Goal: Task Accomplishment & Management: Manage account settings

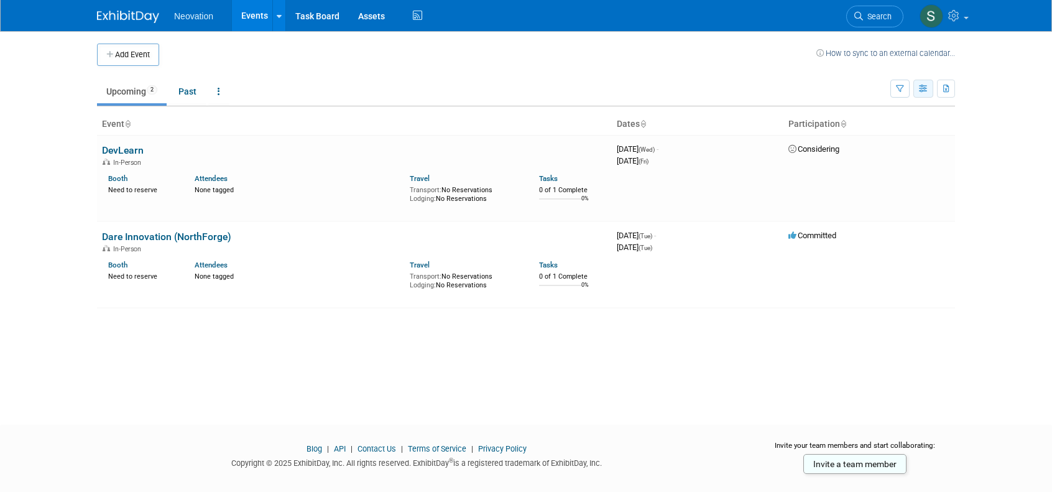
click at [923, 85] on icon "button" at bounding box center [923, 89] width 9 height 8
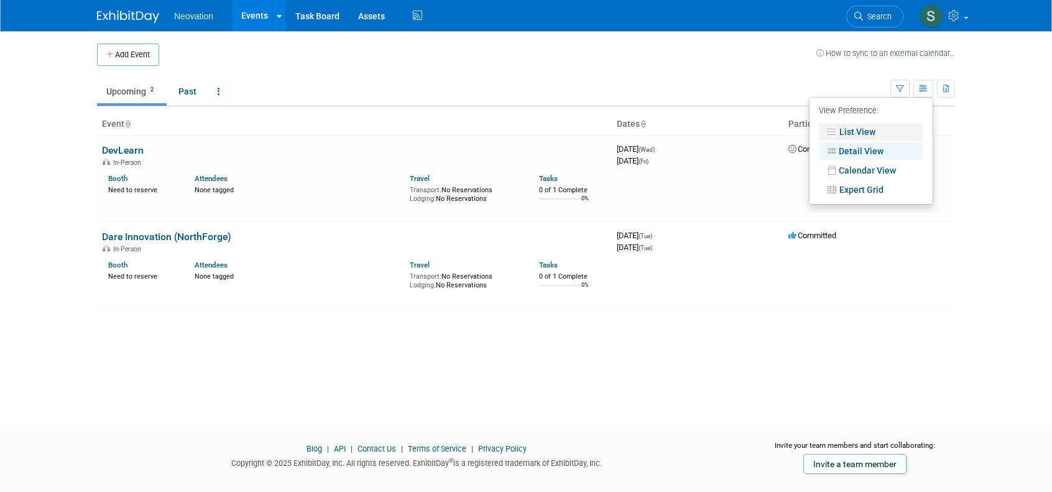
click at [875, 130] on link "List View" at bounding box center [871, 131] width 104 height 17
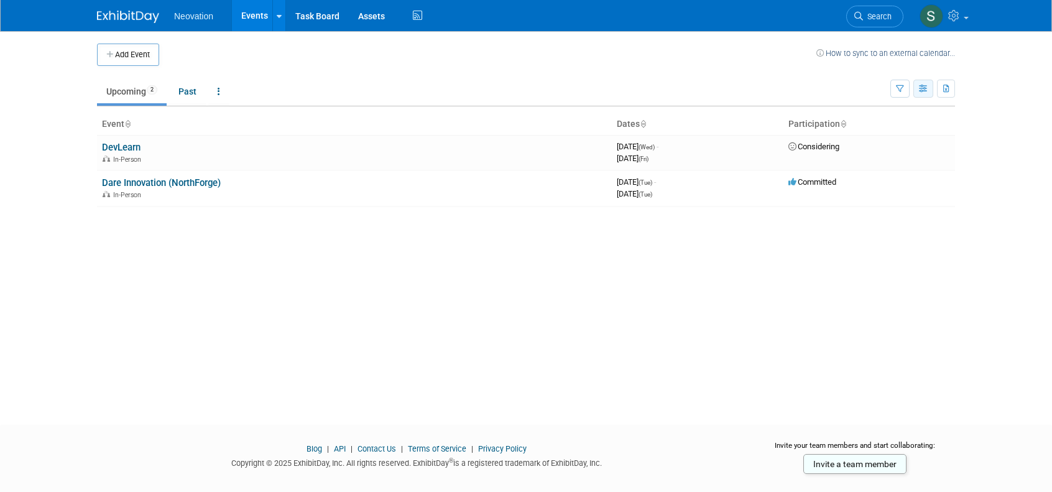
click at [924, 88] on icon "button" at bounding box center [923, 89] width 9 height 8
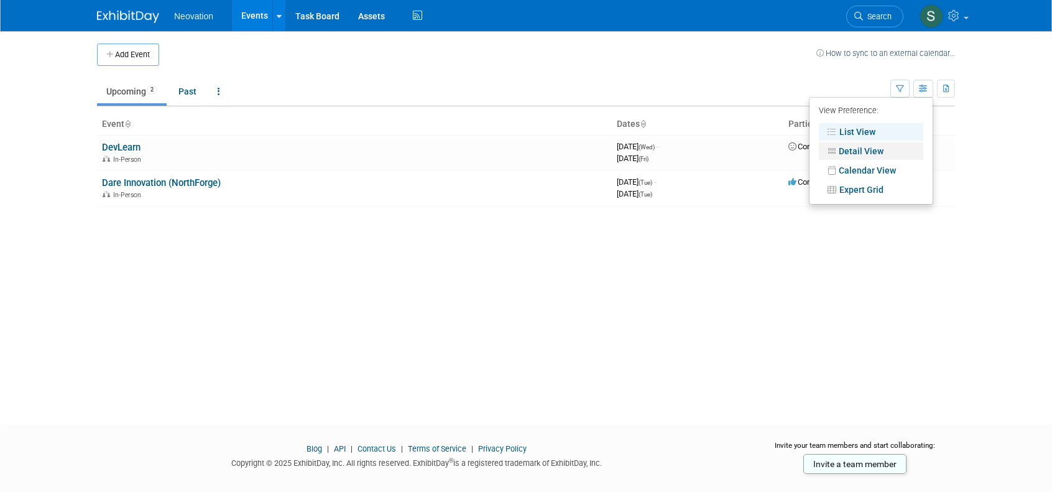
click at [882, 146] on link "Detail View" at bounding box center [871, 150] width 104 height 17
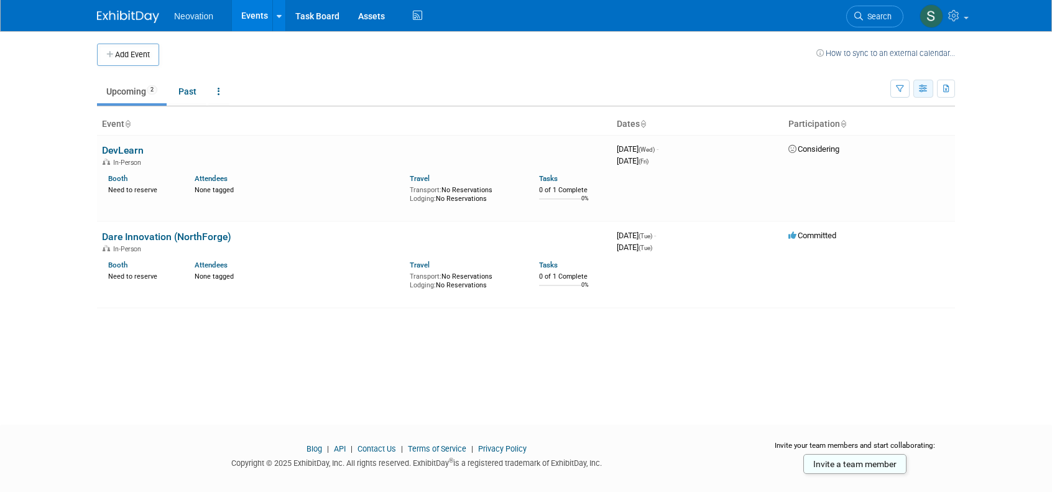
click at [923, 89] on icon "button" at bounding box center [923, 89] width 9 height 8
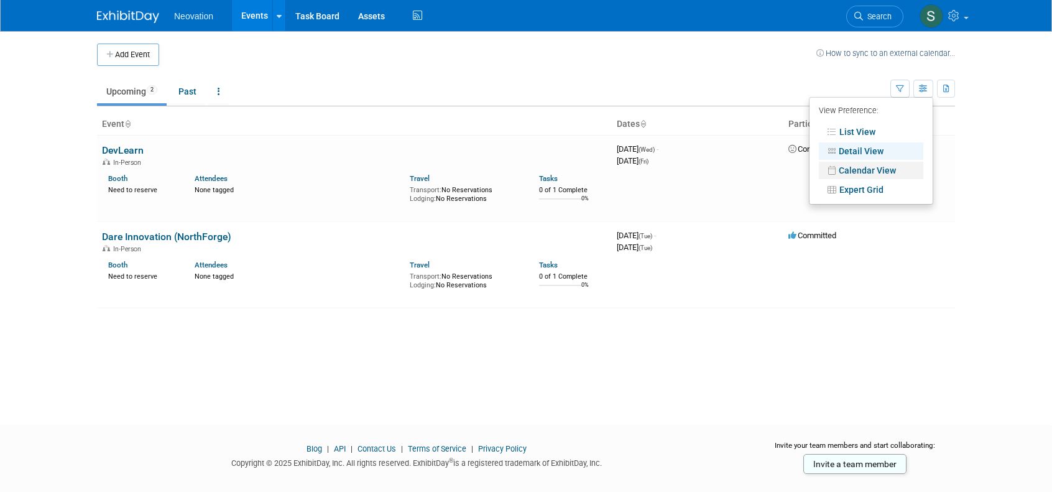
click at [887, 167] on link "Calendar View" at bounding box center [871, 170] width 104 height 17
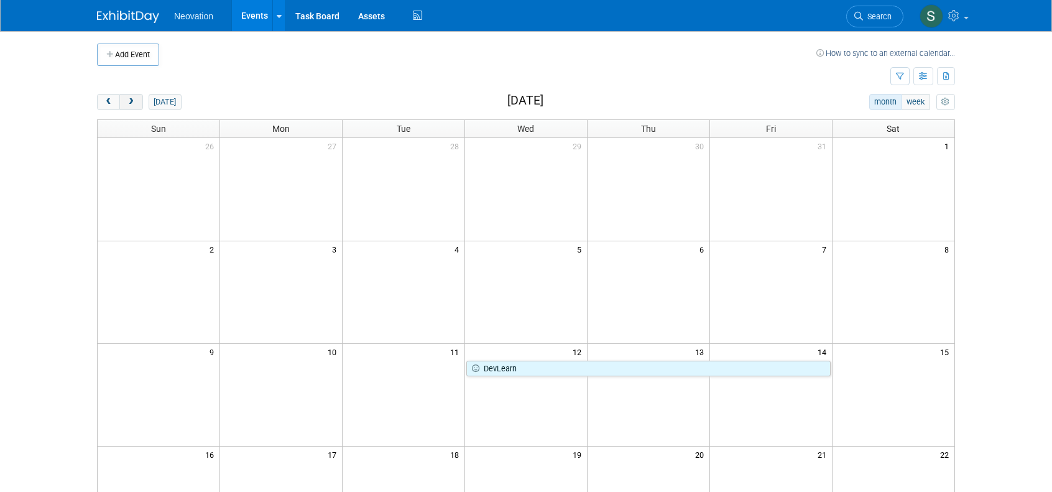
click at [129, 99] on span "next" at bounding box center [130, 102] width 9 height 8
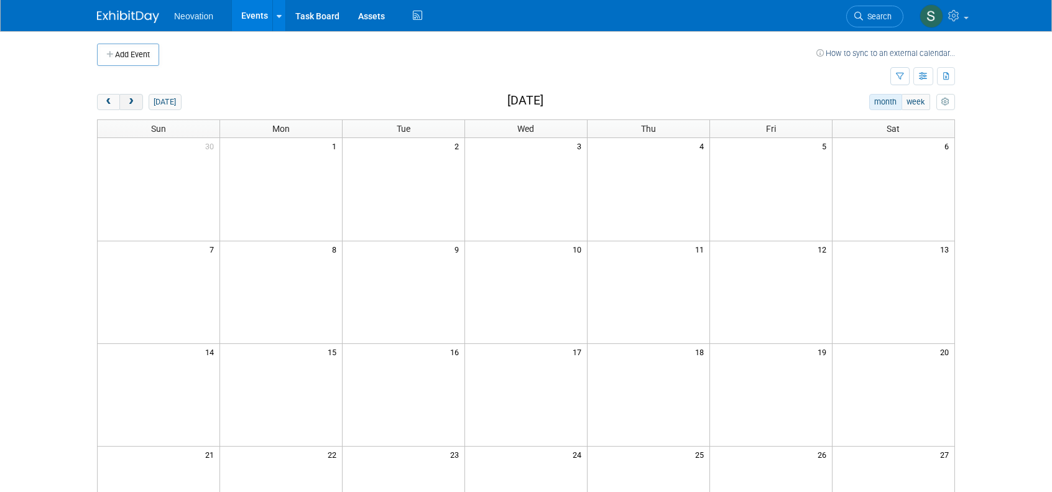
click at [129, 99] on span "next" at bounding box center [130, 102] width 9 height 8
click at [99, 102] on button "prev" at bounding box center [108, 102] width 23 height 16
click at [101, 102] on button "prev" at bounding box center [108, 102] width 23 height 16
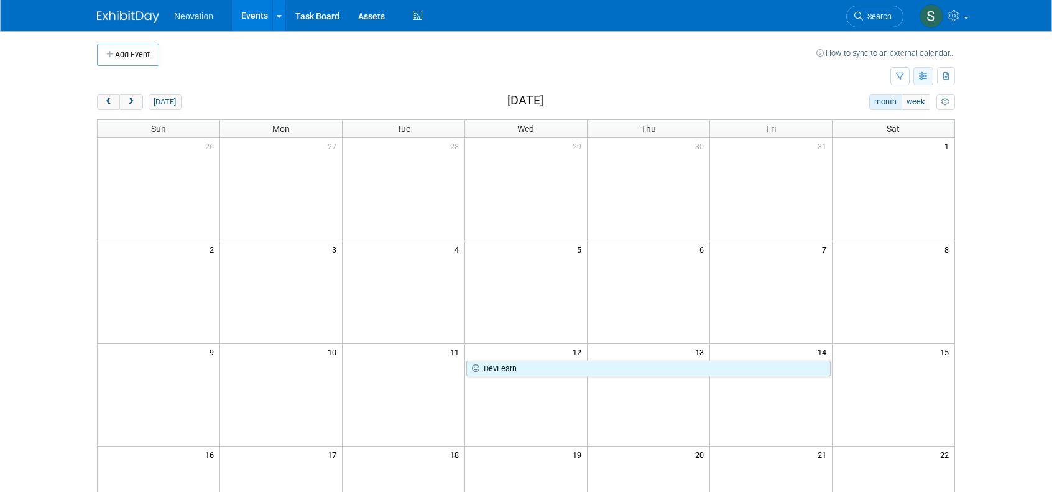
click at [927, 74] on icon "button" at bounding box center [923, 77] width 9 height 8
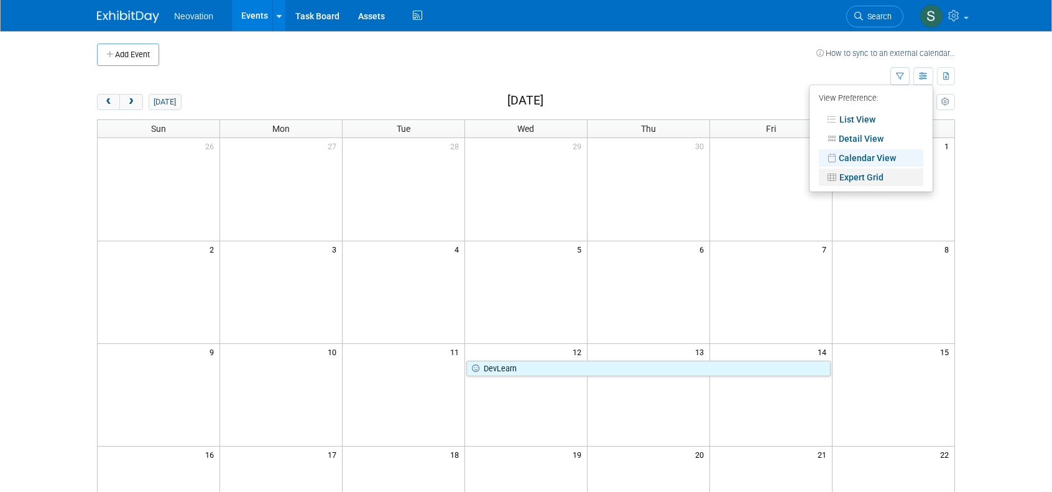
click at [872, 169] on link "Expert Grid" at bounding box center [871, 177] width 104 height 17
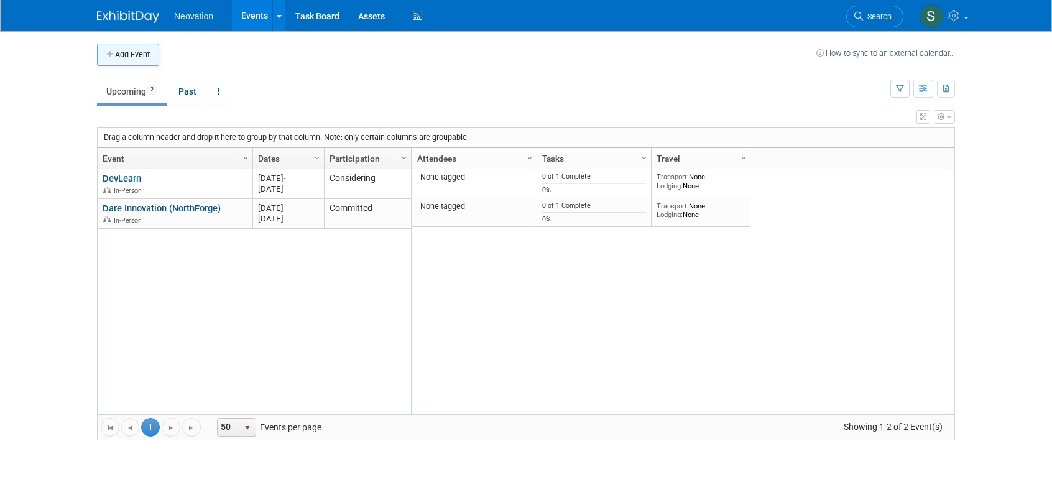
click at [118, 54] on button "Add Event" at bounding box center [128, 55] width 62 height 22
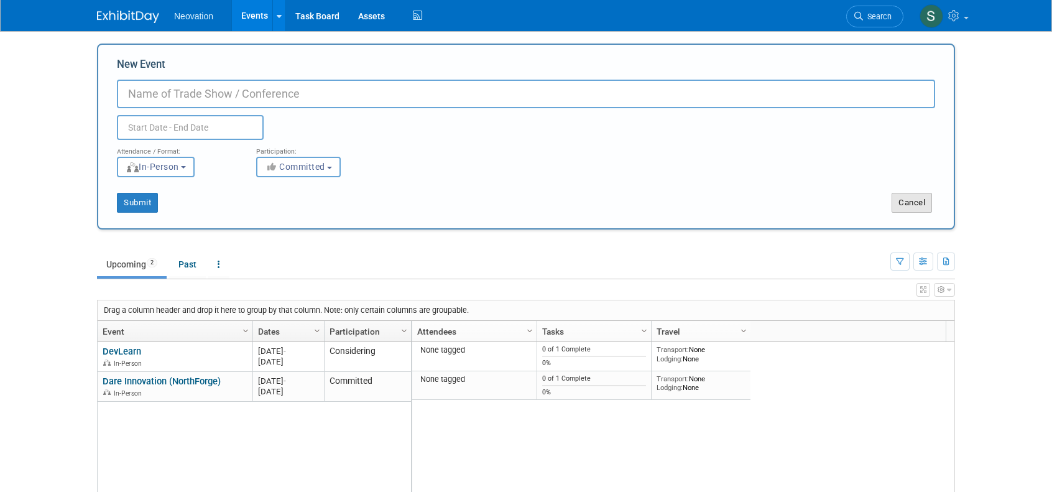
click at [909, 206] on button "Cancel" at bounding box center [912, 203] width 40 height 20
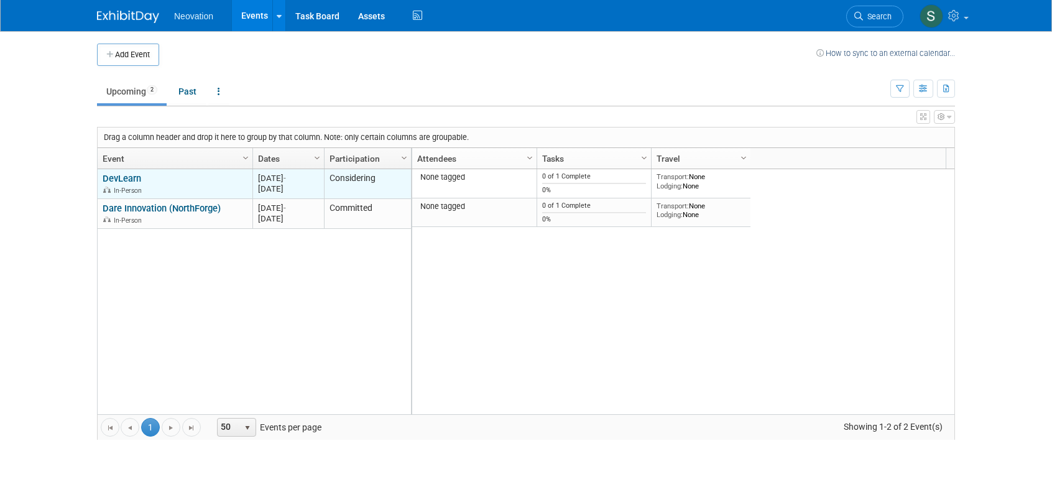
click at [113, 173] on link "DevLearn" at bounding box center [122, 178] width 39 height 11
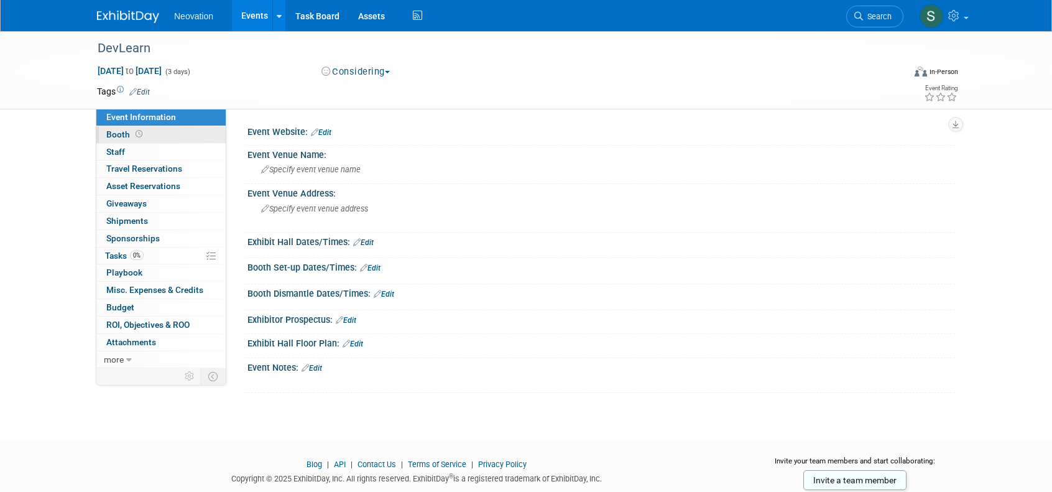
click at [116, 134] on span "Booth" at bounding box center [125, 134] width 39 height 10
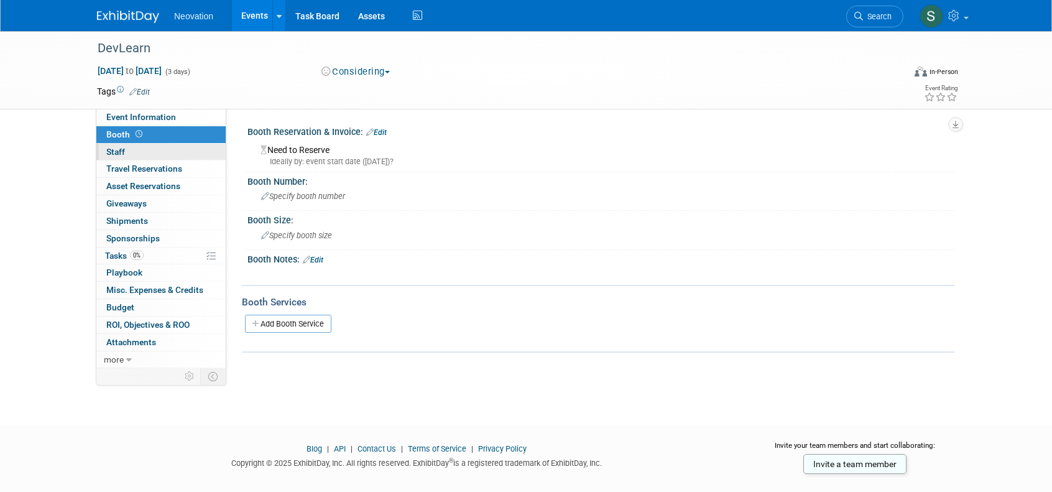
click at [118, 149] on span "Staff 0" at bounding box center [115, 152] width 19 height 10
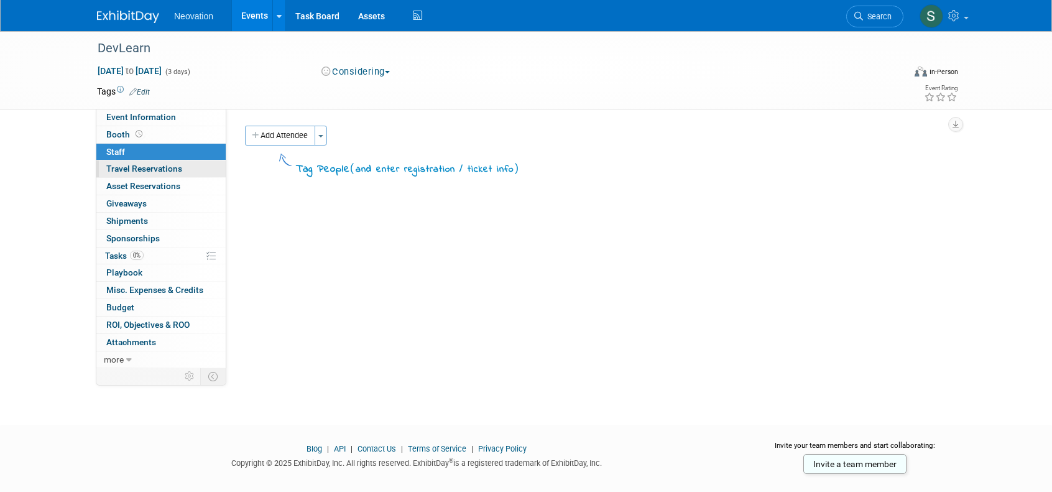
click at [117, 169] on span "Travel Reservations 0" at bounding box center [144, 169] width 76 height 10
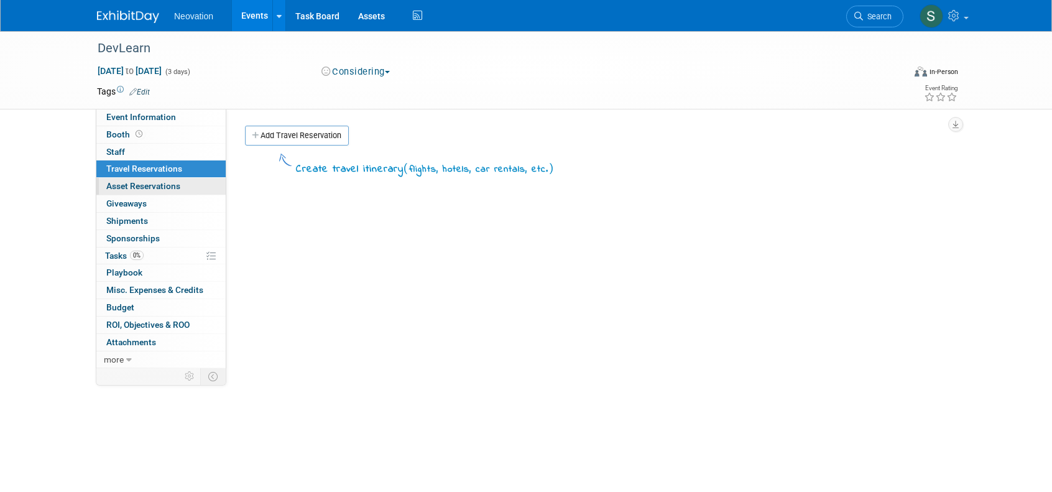
click at [119, 183] on span "Asset Reservations 0" at bounding box center [143, 186] width 74 height 10
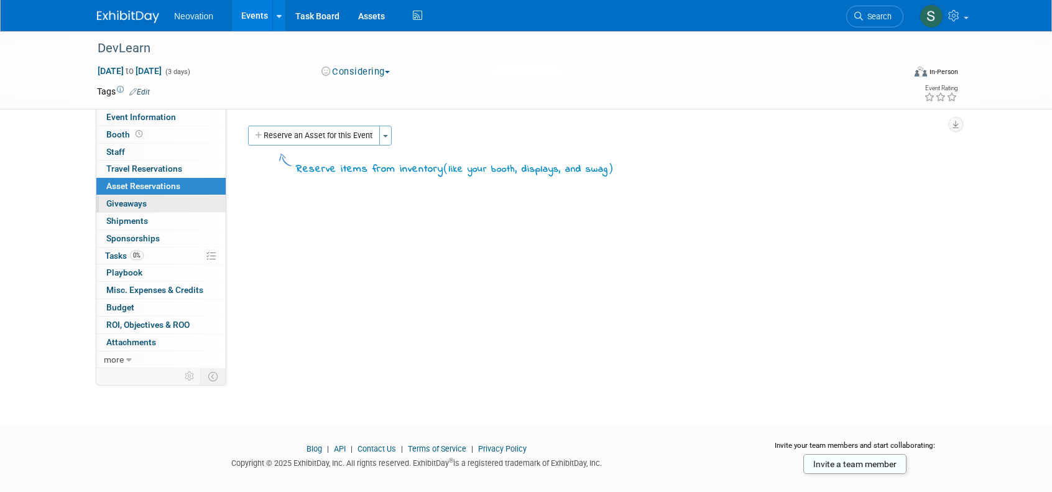
click at [121, 201] on span "Giveaways 0" at bounding box center [126, 203] width 40 height 10
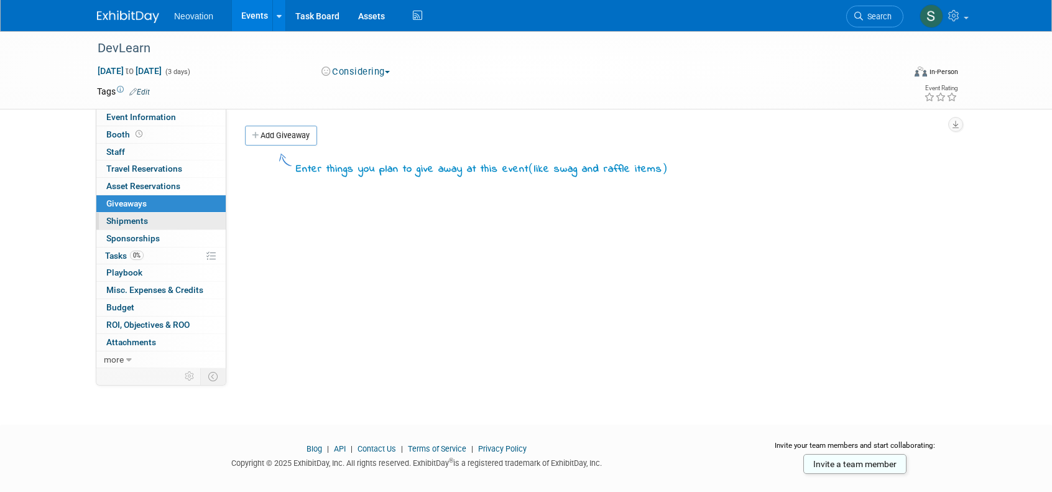
click at [123, 218] on span "Shipments 0" at bounding box center [127, 221] width 42 height 10
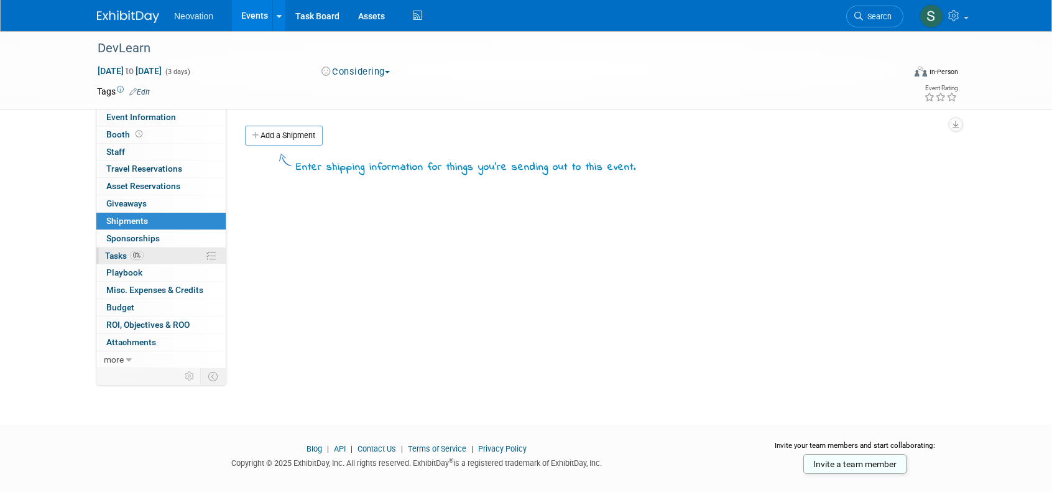
click at [116, 252] on span "Tasks 0%" at bounding box center [124, 256] width 39 height 10
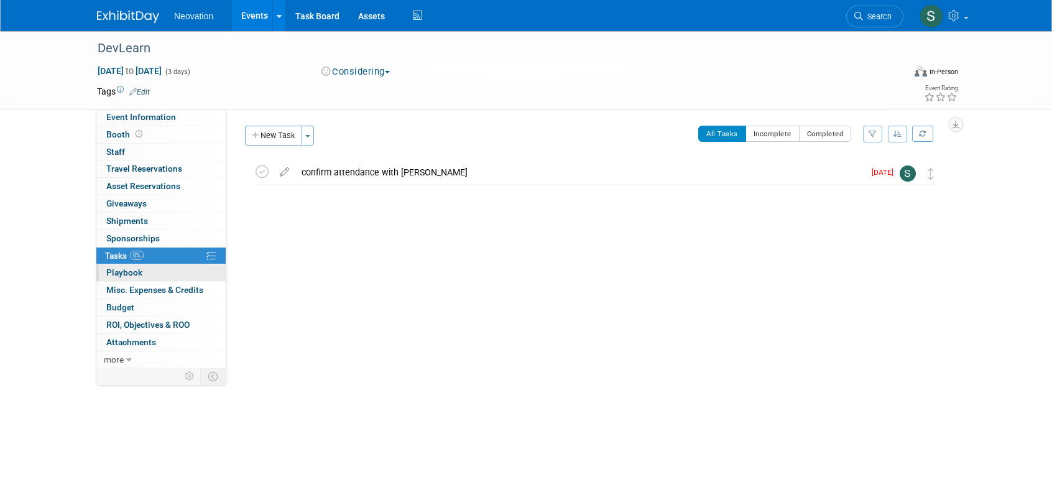
click at [123, 268] on span "Playbook 0" at bounding box center [124, 272] width 36 height 10
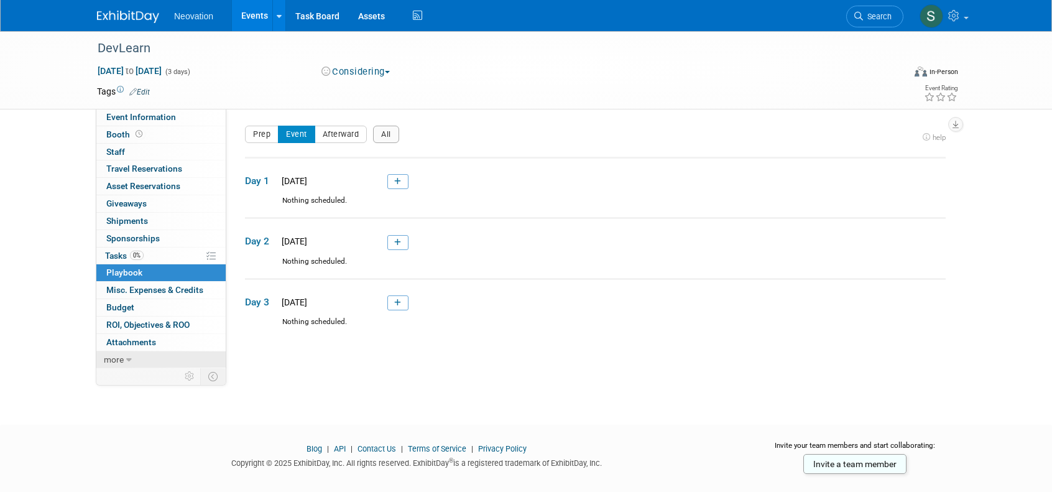
click at [116, 356] on span "more" at bounding box center [114, 359] width 20 height 10
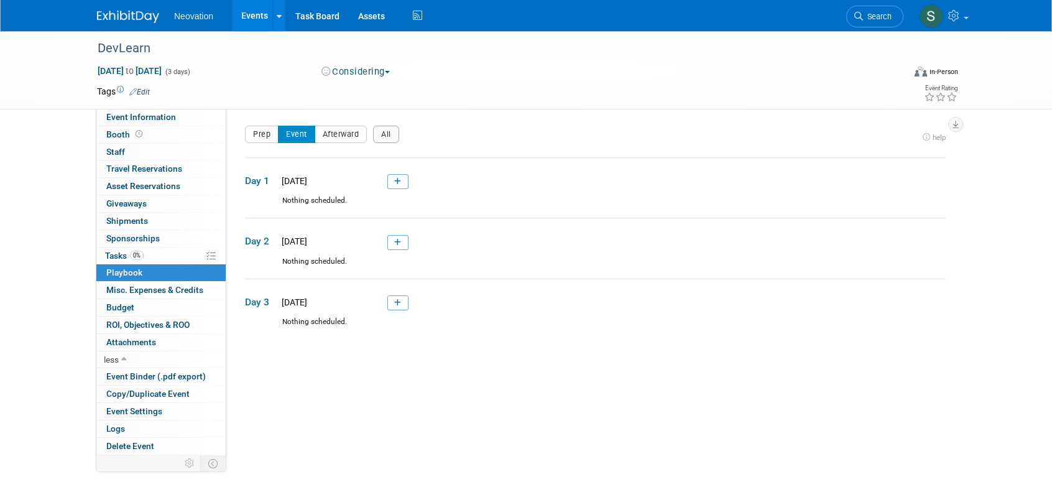
click at [152, 289] on span "Misc. Expenses & Credits 0" at bounding box center [154, 290] width 97 height 10
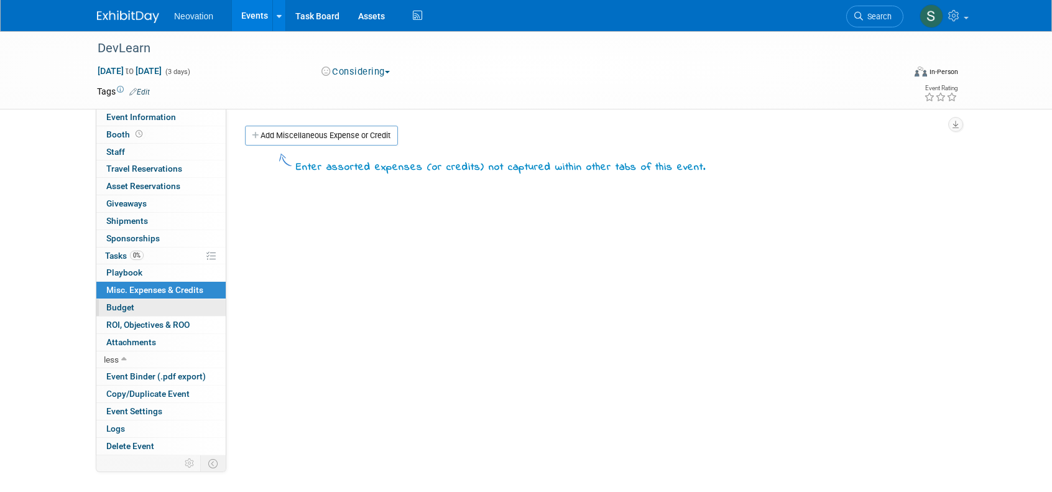
click at [116, 304] on span "Budget" at bounding box center [120, 307] width 28 height 10
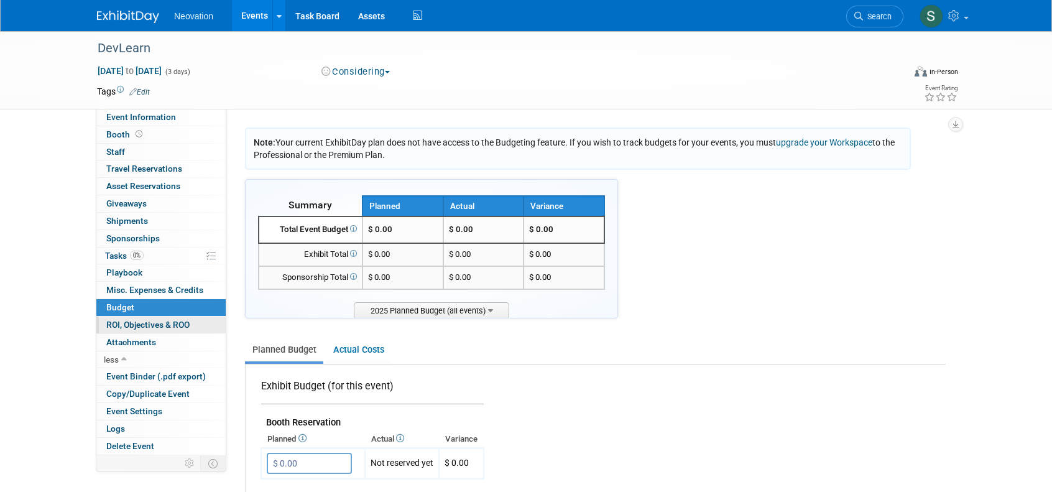
click at [131, 320] on span "ROI, Objectives & ROO 0" at bounding box center [147, 325] width 83 height 10
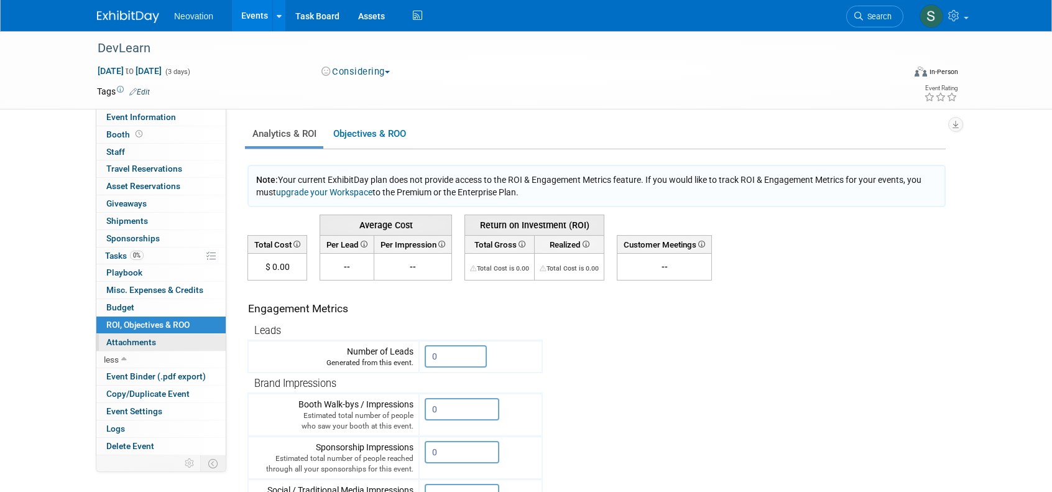
click at [132, 337] on span "Attachments 0" at bounding box center [131, 342] width 50 height 10
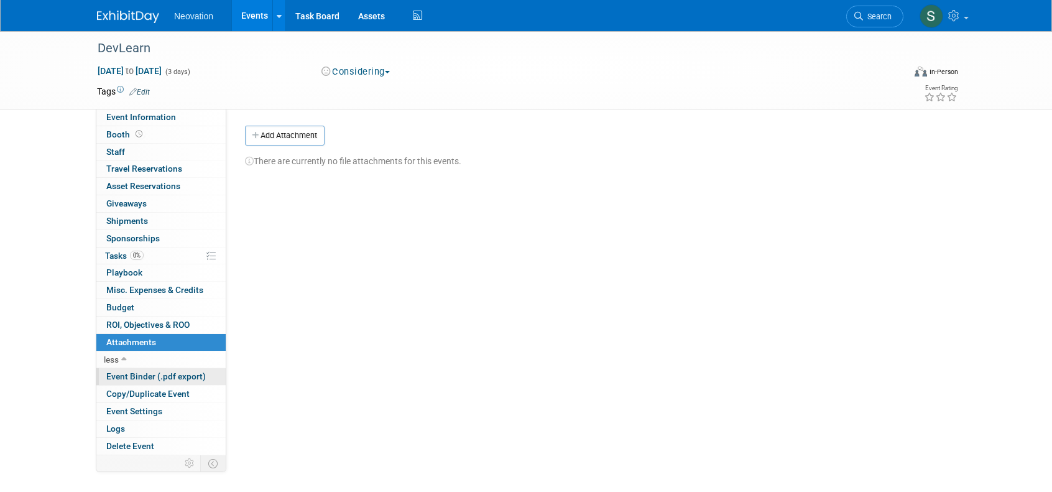
click at [136, 372] on span "Event Binder (.pdf export)" at bounding box center [155, 376] width 99 height 10
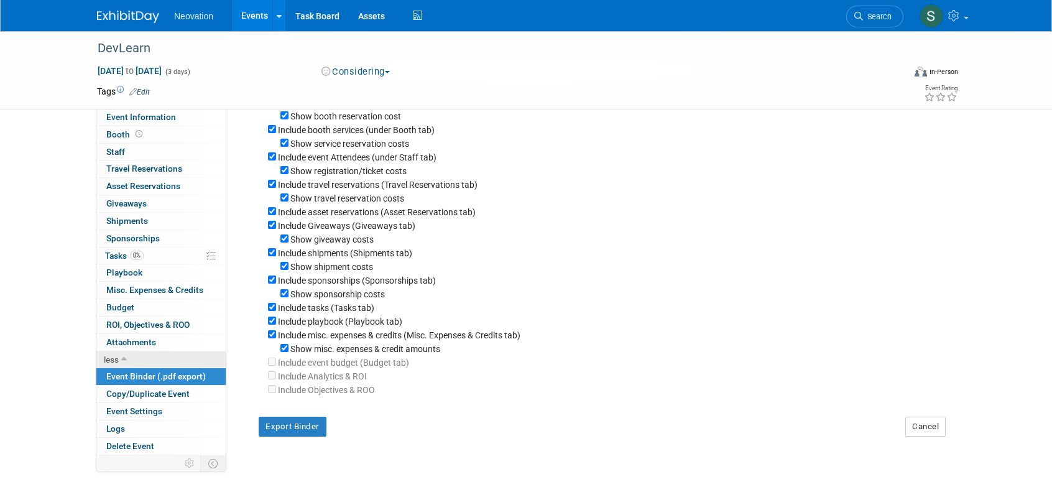
scroll to position [124, 0]
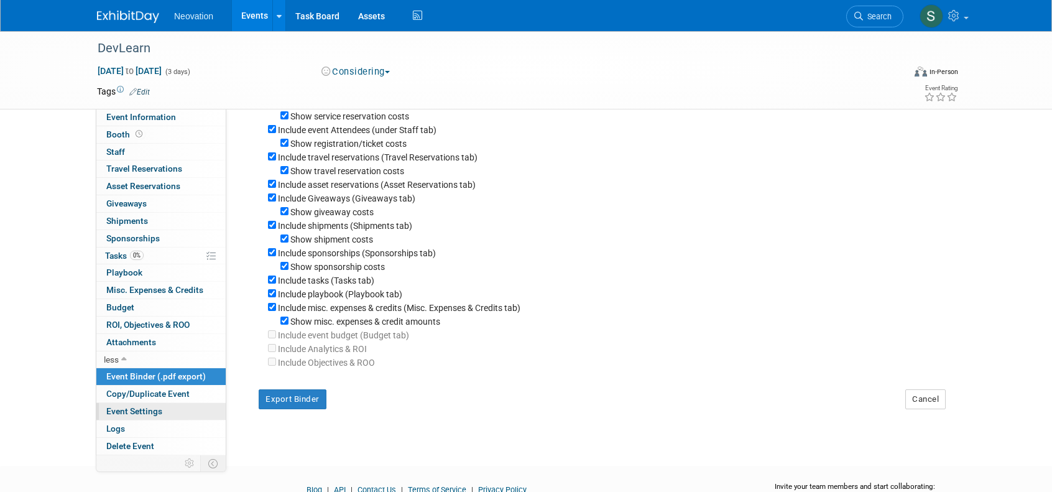
click at [143, 407] on span "Event Settings" at bounding box center [134, 411] width 56 height 10
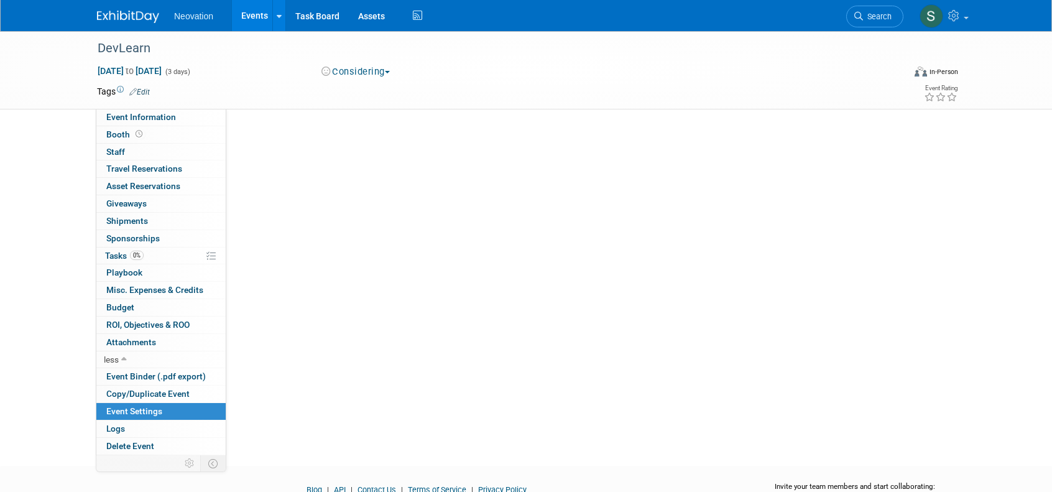
scroll to position [0, 0]
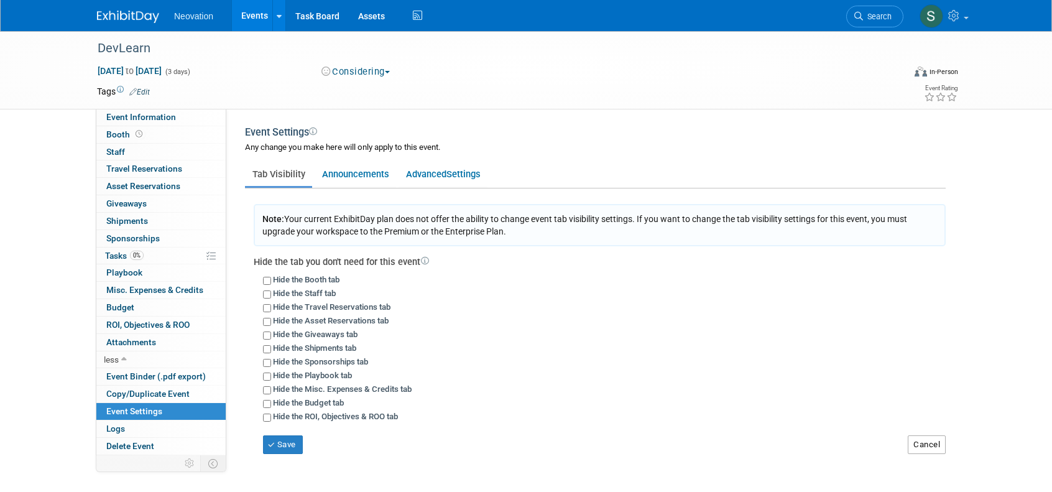
click at [929, 443] on button "Cancel" at bounding box center [927, 444] width 38 height 19
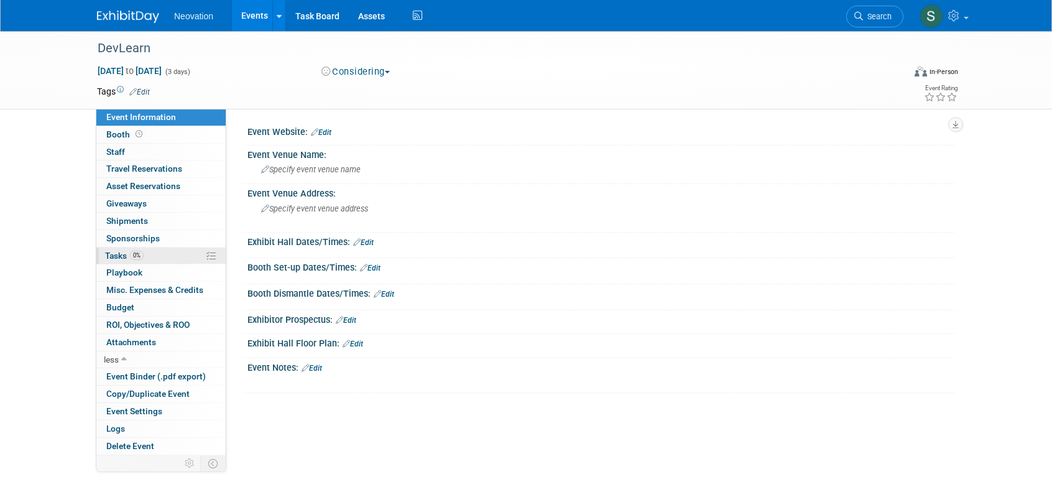
click at [115, 252] on span "Tasks 0%" at bounding box center [124, 256] width 39 height 10
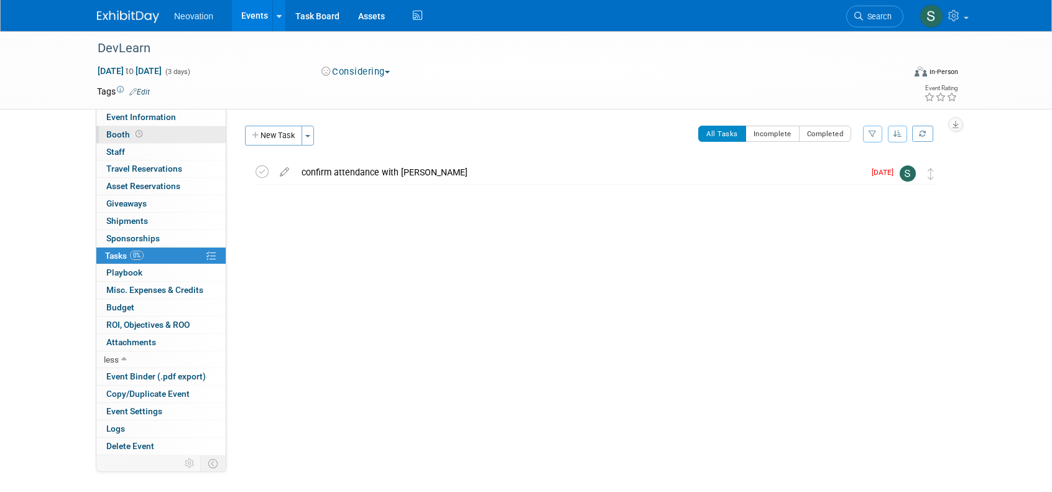
click at [110, 134] on span "Booth" at bounding box center [125, 134] width 39 height 10
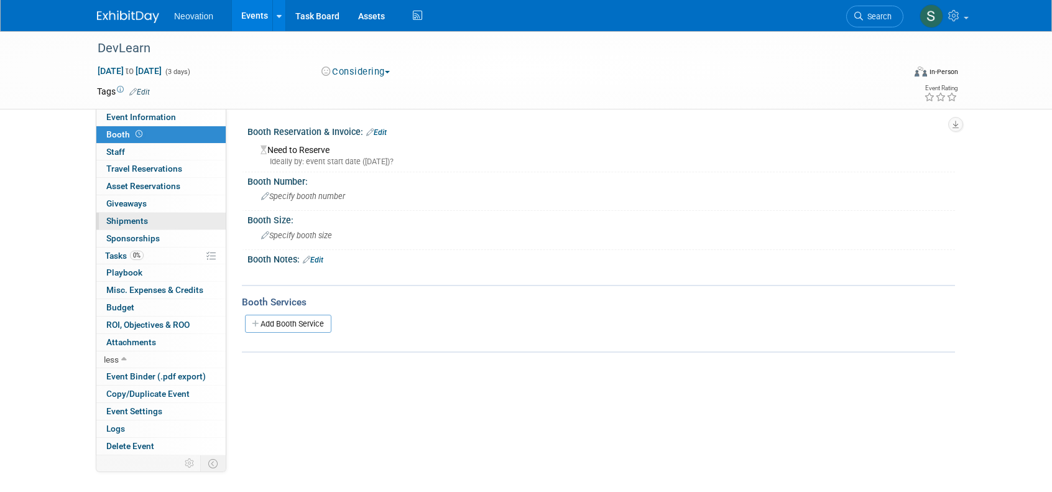
click at [122, 217] on span "Shipments 0" at bounding box center [127, 221] width 42 height 10
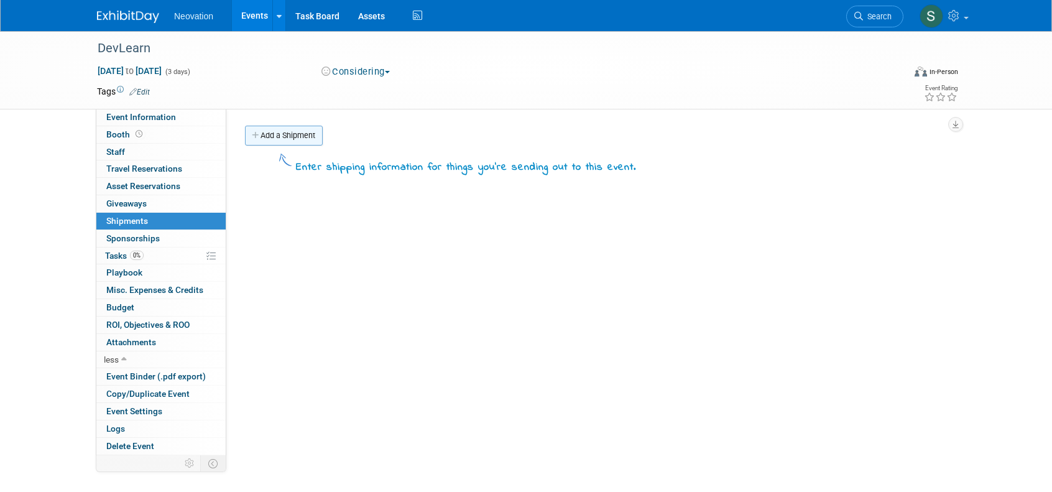
click at [281, 134] on link "Add a Shipment" at bounding box center [284, 136] width 78 height 20
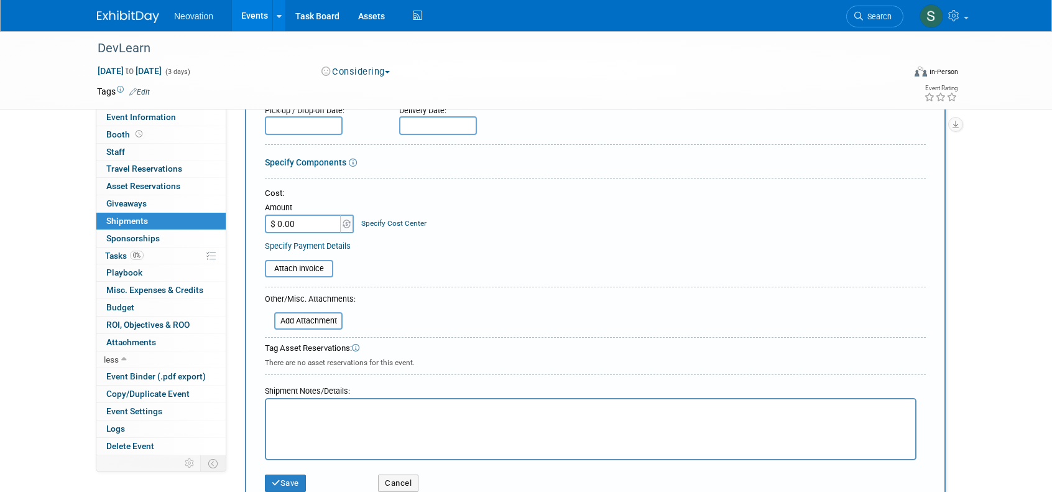
scroll to position [249, 0]
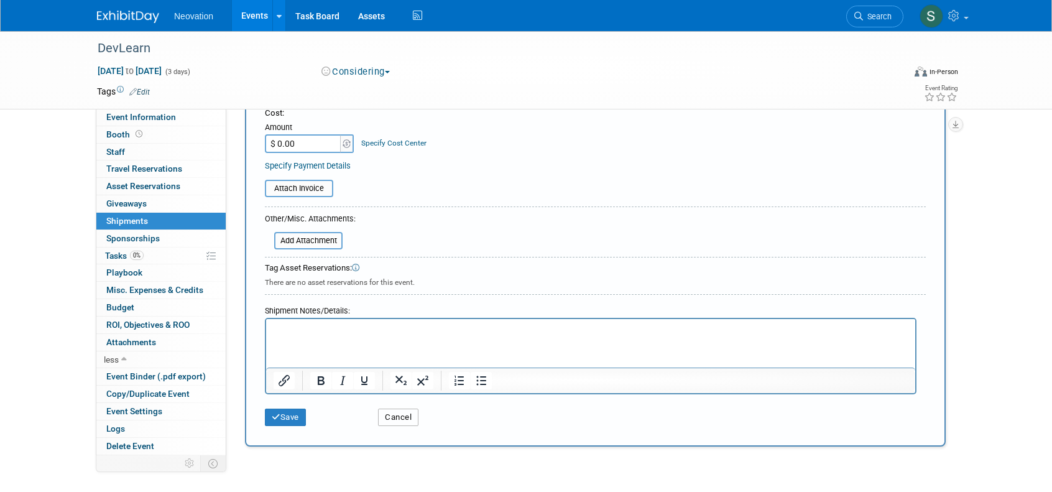
drag, startPoint x: 400, startPoint y: 410, endPoint x: 393, endPoint y: 408, distance: 7.1
click at [400, 409] on button "Cancel" at bounding box center [398, 417] width 40 height 17
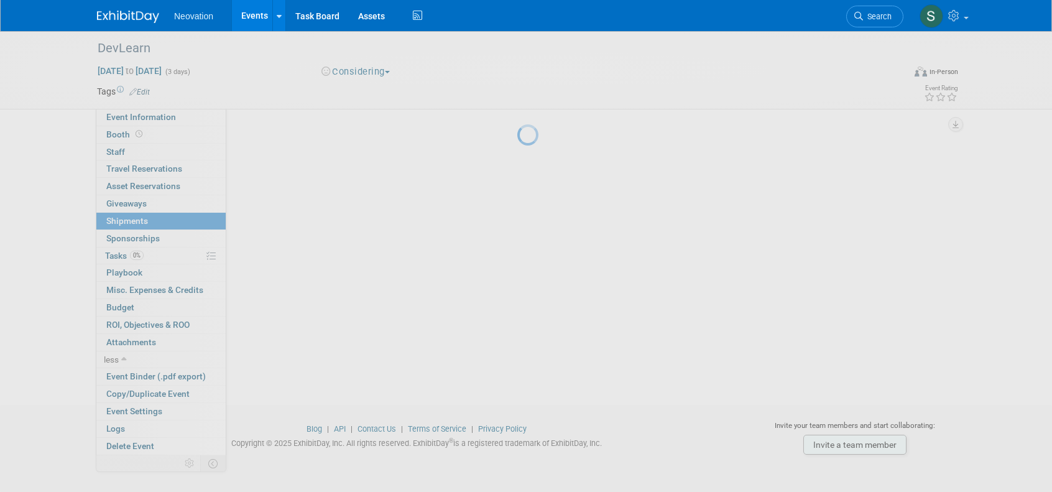
scroll to position [0, 0]
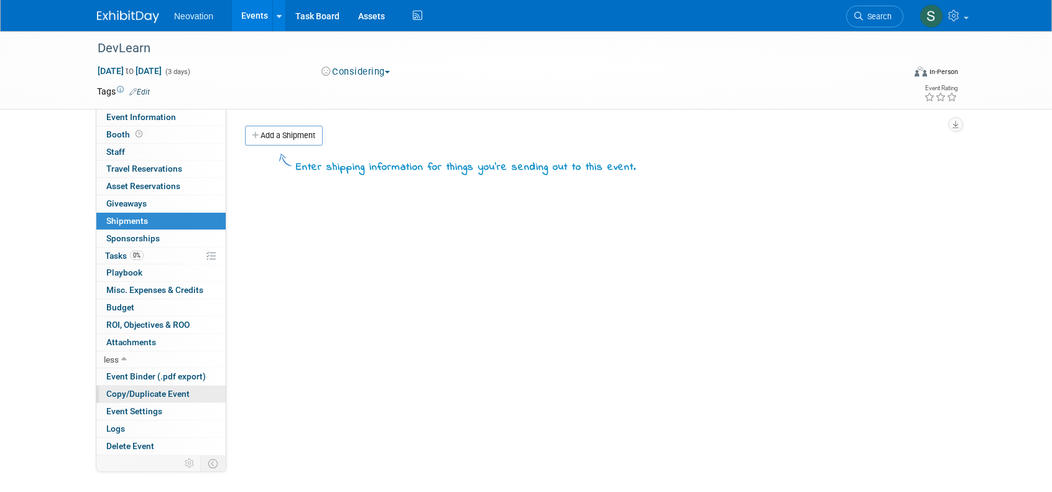
click at [142, 389] on span "Copy/Duplicate Event" at bounding box center [147, 394] width 83 height 10
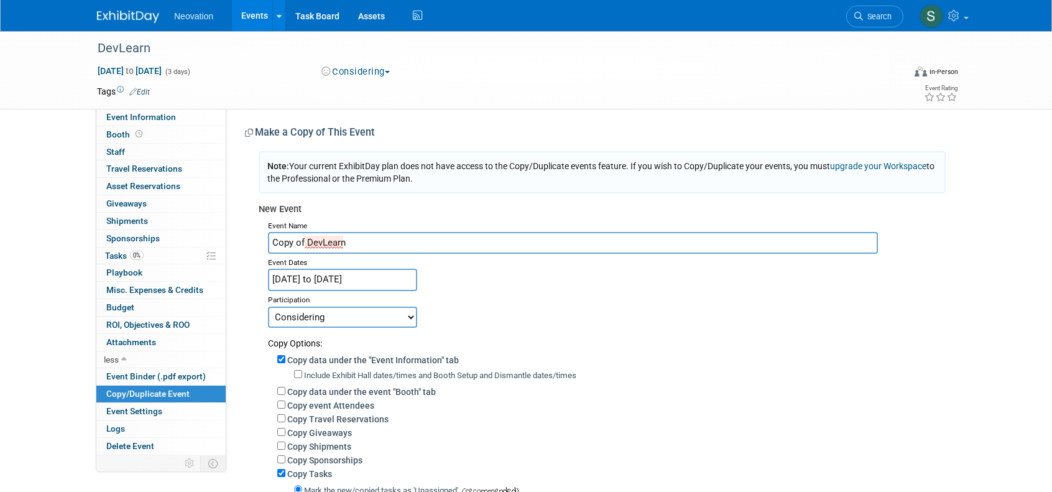
scroll to position [261, 0]
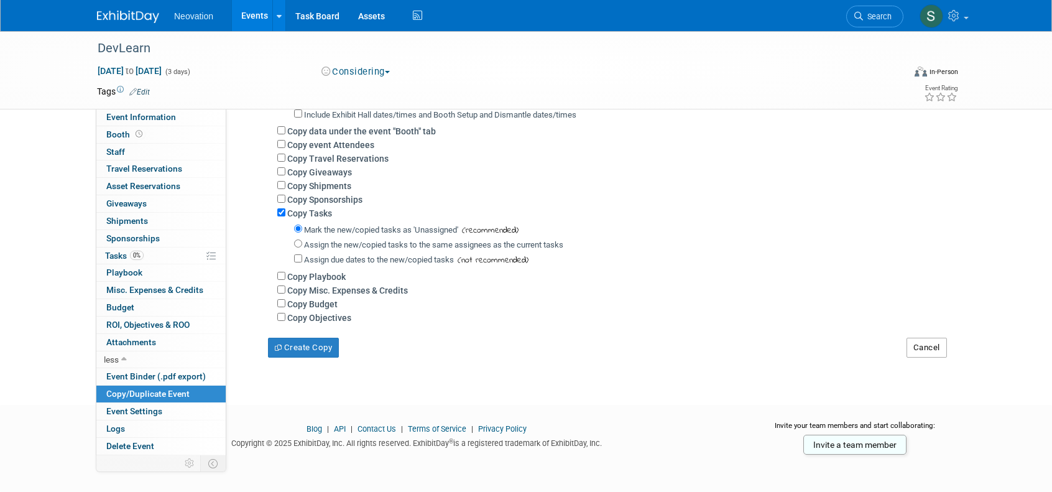
click at [932, 348] on button "Cancel" at bounding box center [927, 348] width 40 height 20
